Goal: Task Accomplishment & Management: Complete application form

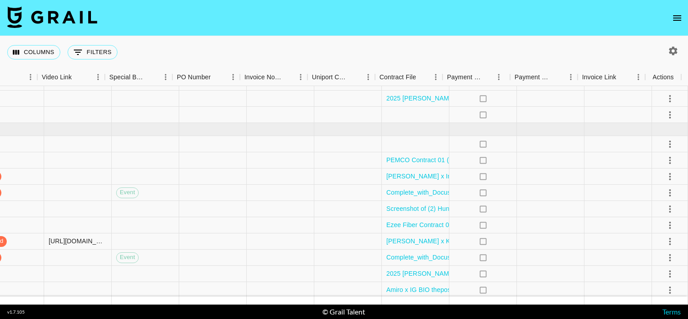
scroll to position [25, 813]
click at [669, 211] on icon "select merge strategy" at bounding box center [670, 208] width 2 height 7
click at [563, 201] on div at bounding box center [551, 209] width 68 height 16
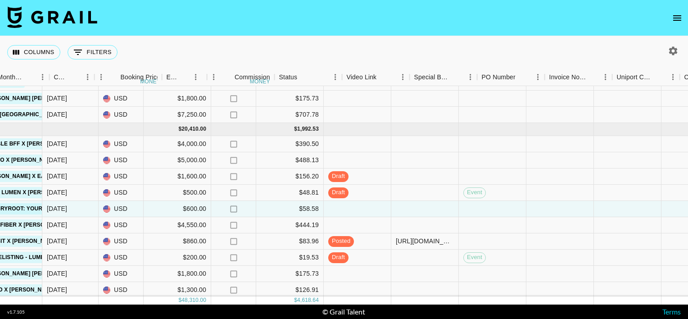
scroll to position [25, 433]
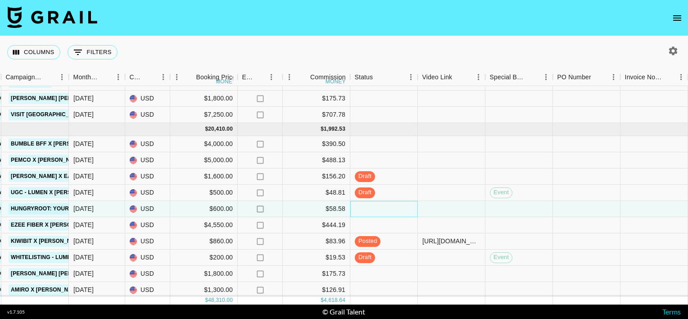
click at [383, 209] on div at bounding box center [384, 209] width 68 height 16
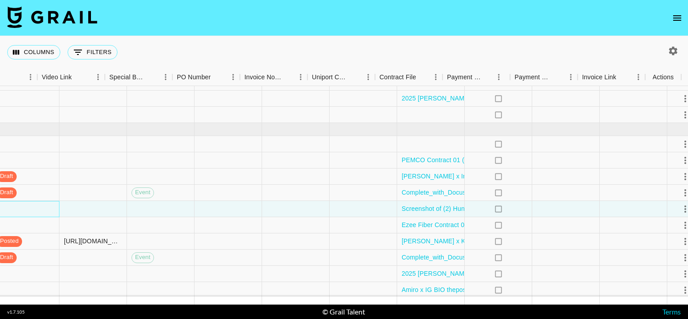
scroll to position [25, 813]
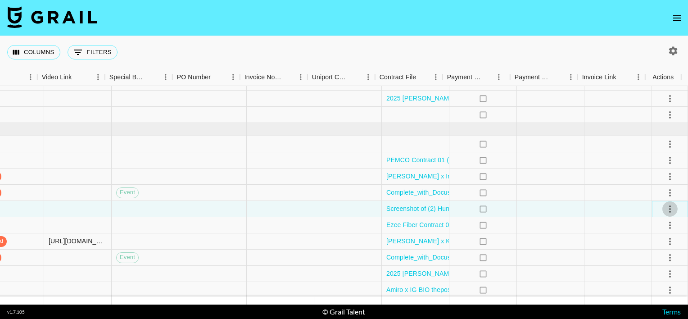
click at [665, 206] on icon "select merge strategy" at bounding box center [669, 208] width 11 height 11
click at [644, 291] on div "Approve" at bounding box center [650, 292] width 27 height 11
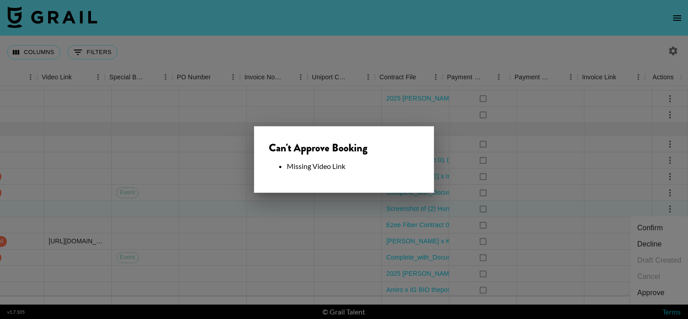
click at [460, 218] on div at bounding box center [344, 159] width 688 height 319
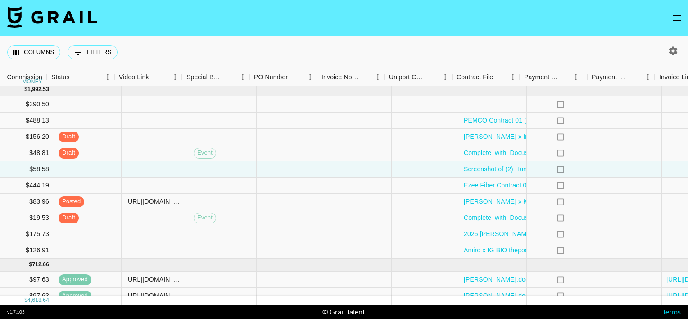
scroll to position [64, 813]
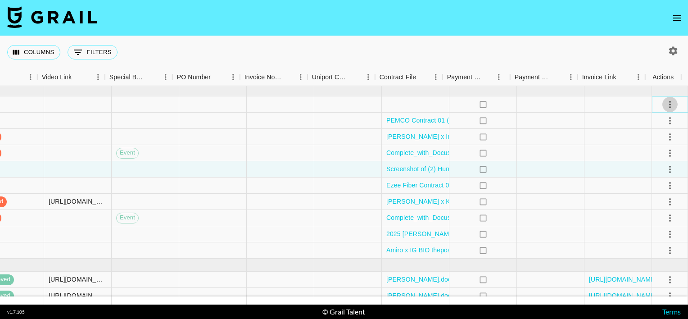
click at [664, 105] on icon "select merge strategy" at bounding box center [669, 104] width 11 height 11
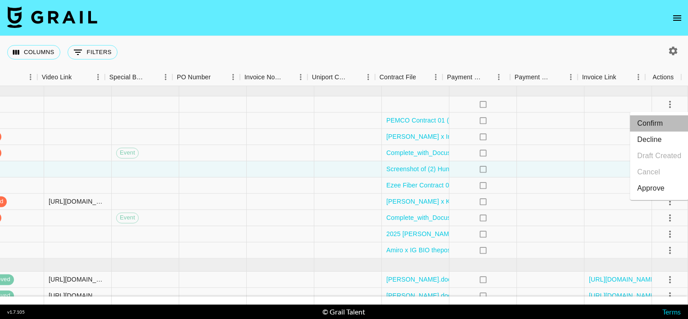
click at [657, 126] on li "Confirm" at bounding box center [659, 123] width 59 height 16
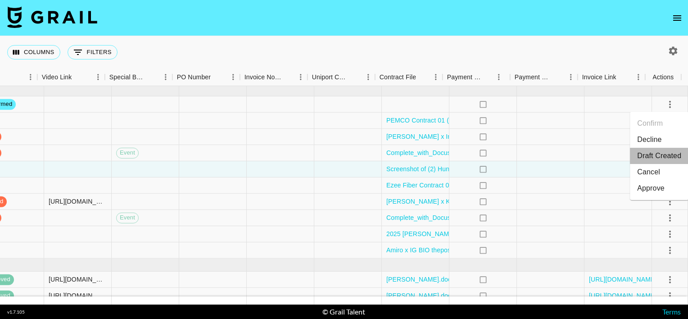
click at [650, 153] on li "Draft Created" at bounding box center [659, 156] width 59 height 16
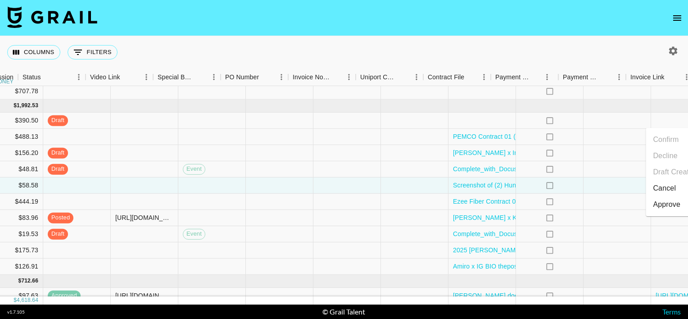
scroll to position [48, 813]
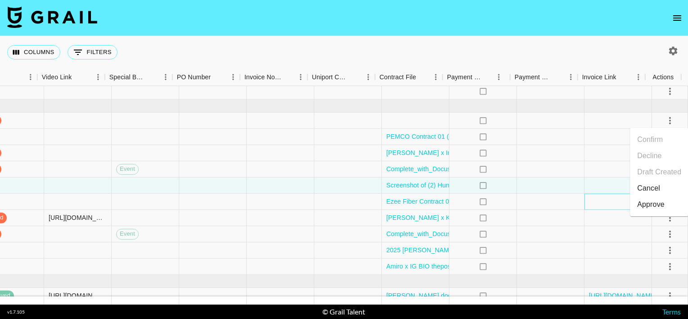
click at [603, 203] on div at bounding box center [618, 202] width 68 height 16
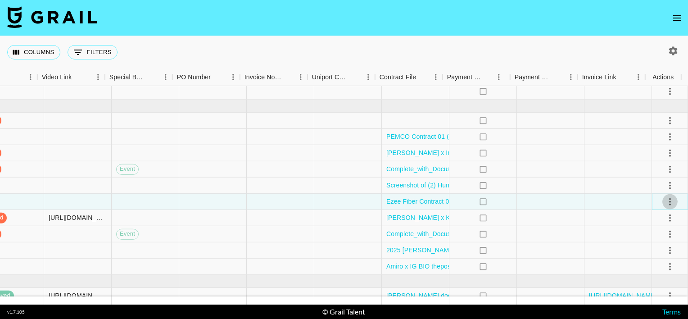
click at [667, 204] on icon "select merge strategy" at bounding box center [669, 201] width 11 height 11
click at [647, 221] on li "Confirm" at bounding box center [659, 220] width 59 height 16
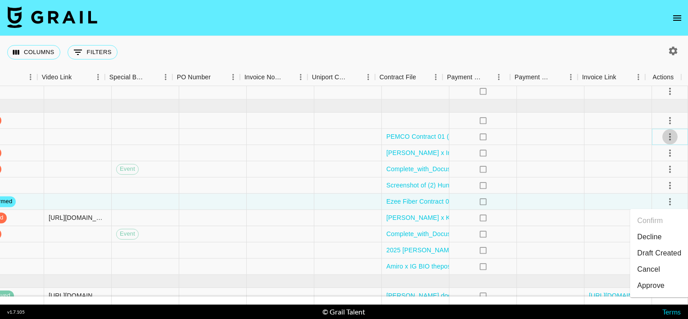
click at [665, 132] on icon "select merge strategy" at bounding box center [669, 136] width 11 height 11
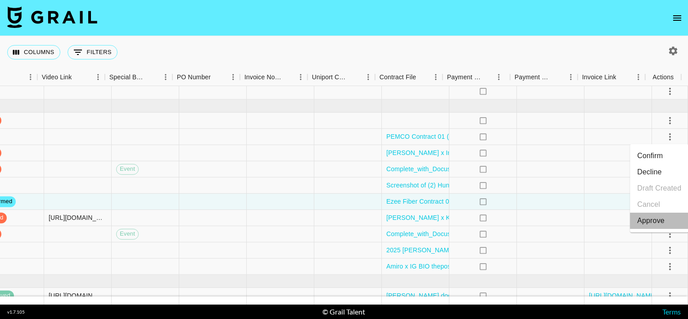
click at [647, 224] on div "Approve" at bounding box center [650, 220] width 27 height 11
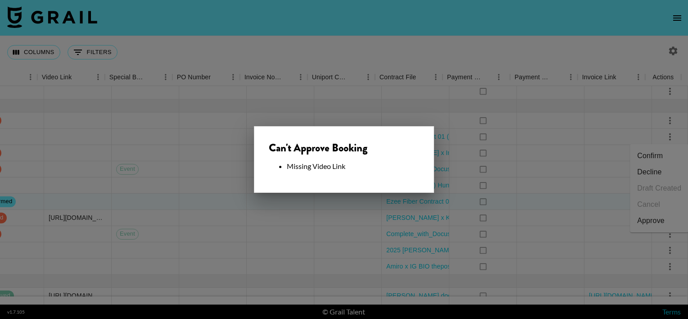
click at [547, 175] on div at bounding box center [344, 159] width 688 height 319
click at [547, 175] on div at bounding box center [551, 169] width 68 height 16
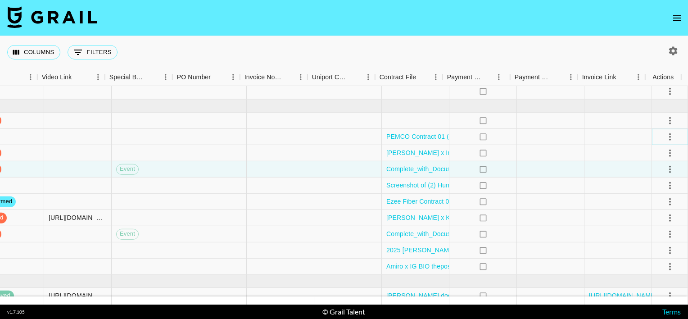
click at [666, 136] on icon "select merge strategy" at bounding box center [669, 136] width 11 height 11
click at [652, 151] on li "Confirm" at bounding box center [659, 156] width 59 height 16
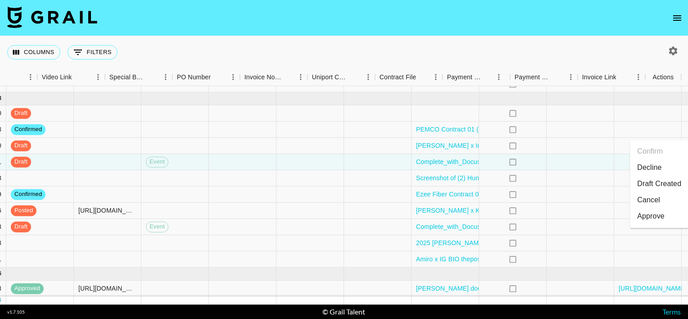
scroll to position [50, 813]
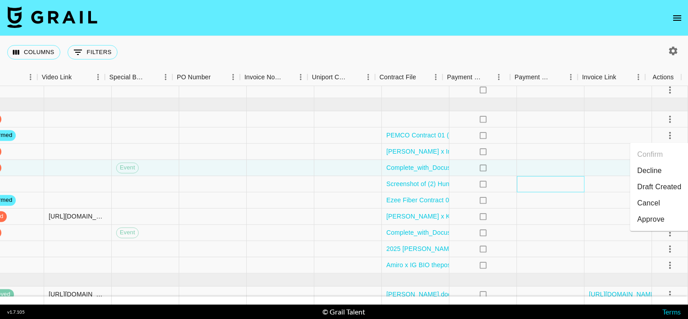
click at [561, 184] on div at bounding box center [551, 184] width 68 height 16
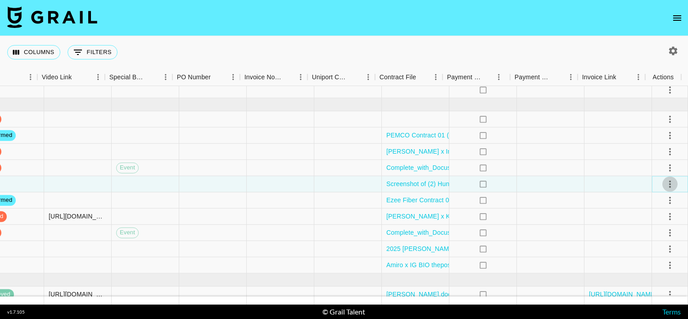
click at [662, 184] on button "select merge strategy" at bounding box center [669, 183] width 15 height 15
click at [648, 199] on li "Confirm" at bounding box center [659, 203] width 59 height 16
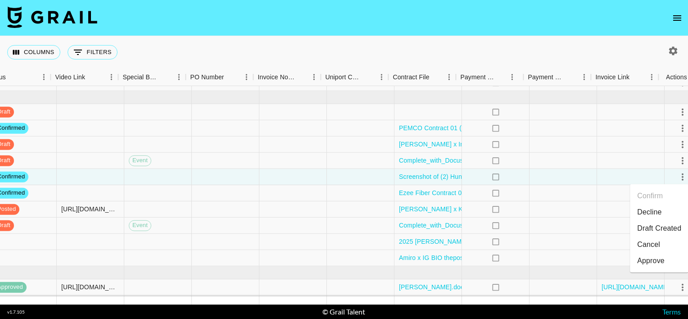
scroll to position [57, 813]
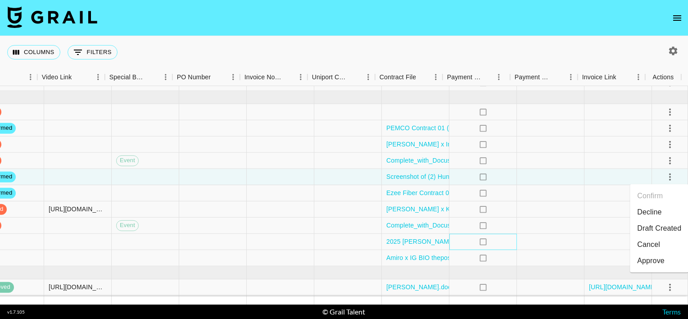
click at [486, 245] on div "no" at bounding box center [483, 242] width 68 height 16
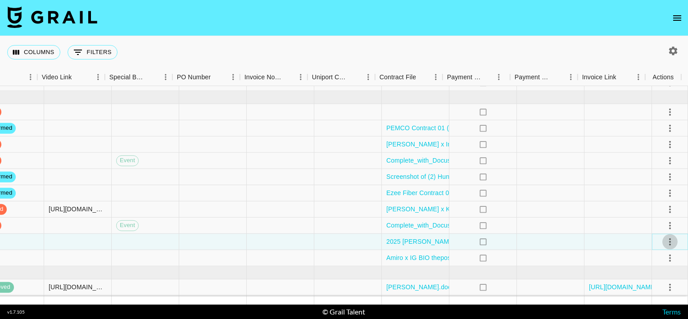
click at [664, 240] on icon "select merge strategy" at bounding box center [669, 241] width 11 height 11
click at [653, 164] on li "Confirm" at bounding box center [659, 157] width 59 height 16
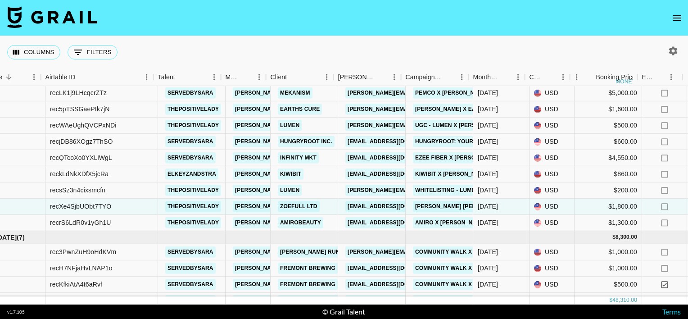
scroll to position [92, 14]
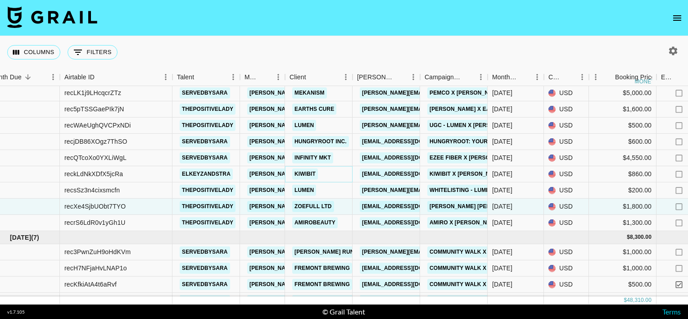
click at [310, 171] on link "Kiwibit" at bounding box center [305, 173] width 26 height 11
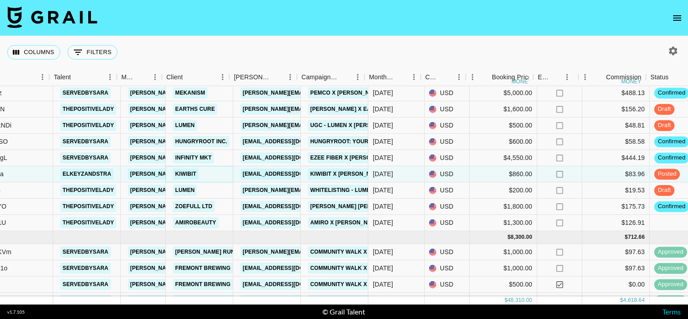
scroll to position [92, 143]
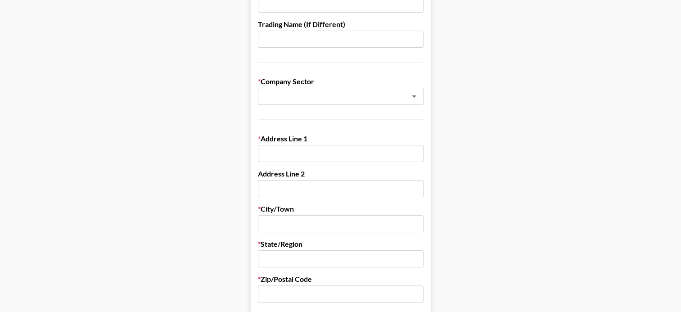
scroll to position [144, 0]
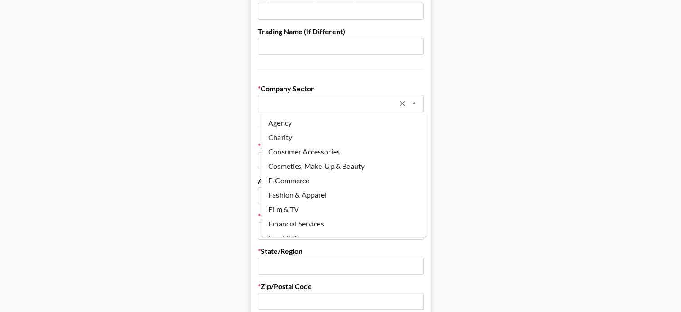
click at [330, 108] on input "text" at bounding box center [328, 104] width 131 height 10
